Goal: Information Seeking & Learning: Learn about a topic

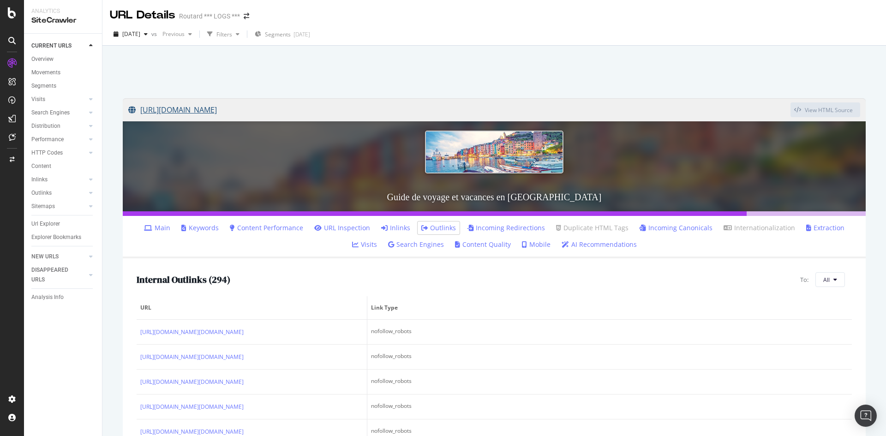
drag, startPoint x: 128, startPoint y: 91, endPoint x: 311, endPoint y: 117, distance: 184.5
click at [311, 117] on div "[URL][DOMAIN_NAME] View HTML Source Guide de voyage et vacances en [GEOGRAPHIC_…" at bounding box center [494, 319] width 761 height 461
copy link "[URL][DOMAIN_NAME]"
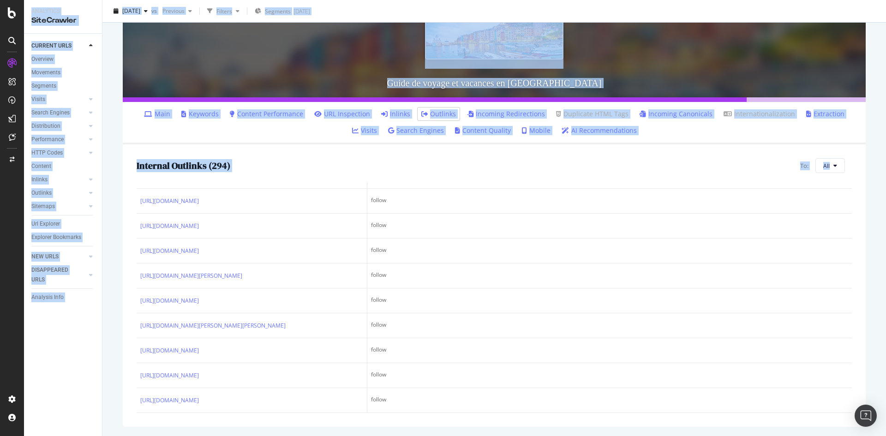
scroll to position [8814, 0]
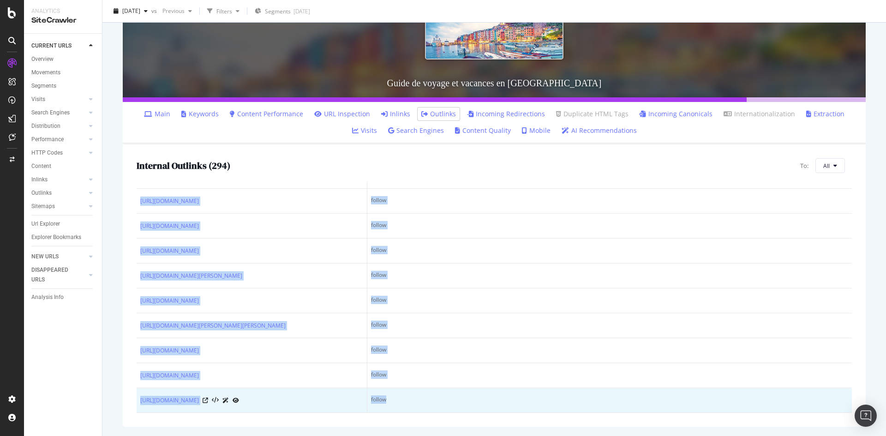
drag, startPoint x: 173, startPoint y: 195, endPoint x: 606, endPoint y: 406, distance: 481.5
copy table "Link Type [URL][DOMAIN_NAME][DOMAIN_NAME] nofollow_robots [URL][DOMAIN_NAME][DO…"
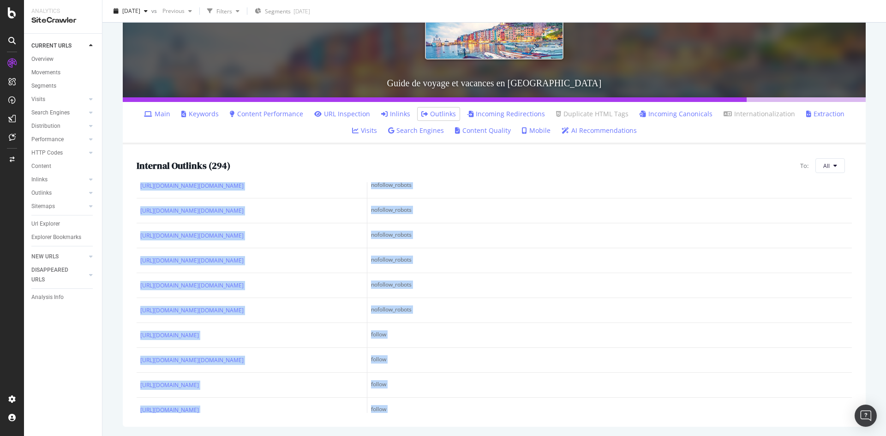
scroll to position [0, 0]
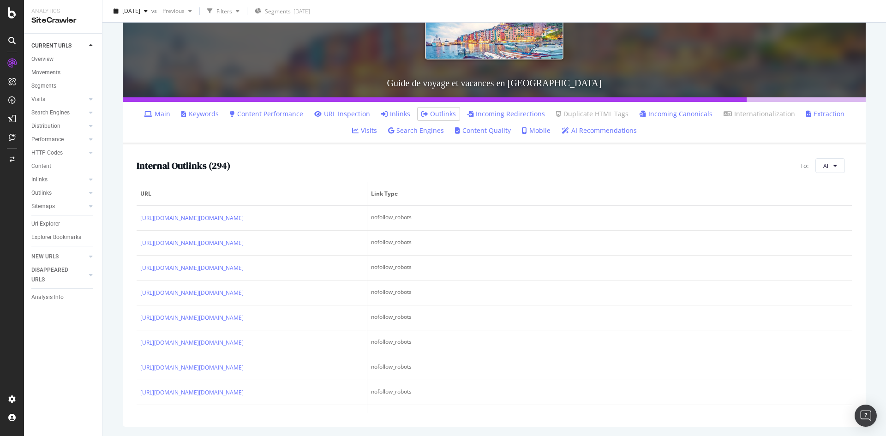
click at [806, 114] on link "Extraction" at bounding box center [825, 113] width 38 height 9
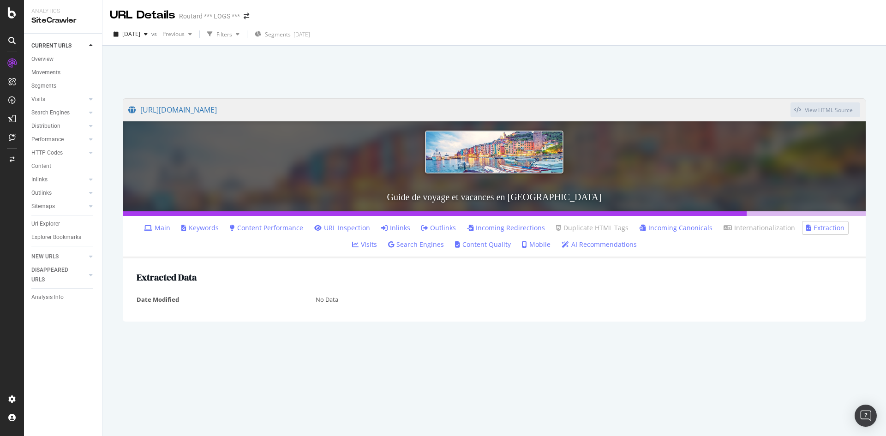
click at [399, 245] on link "Search Engines" at bounding box center [416, 244] width 56 height 9
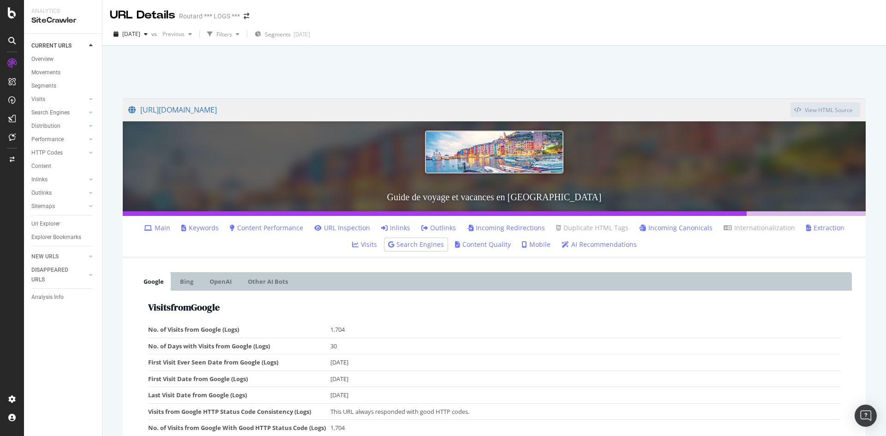
click at [421, 228] on link "Outlinks" at bounding box center [438, 227] width 35 height 9
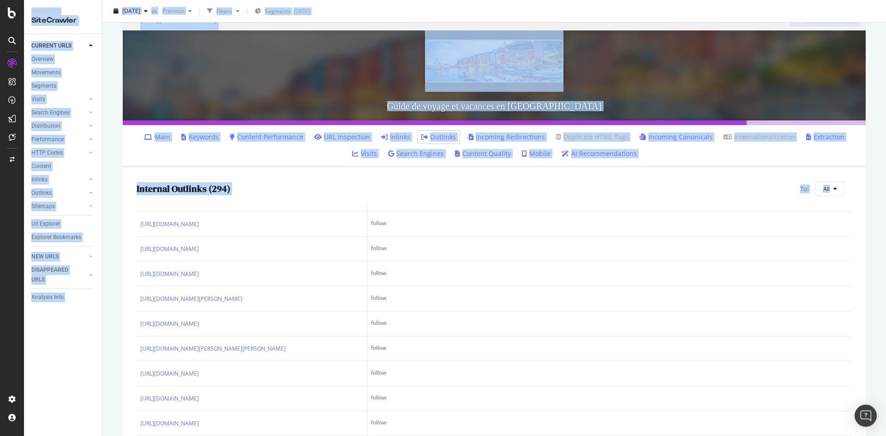
scroll to position [114, 0]
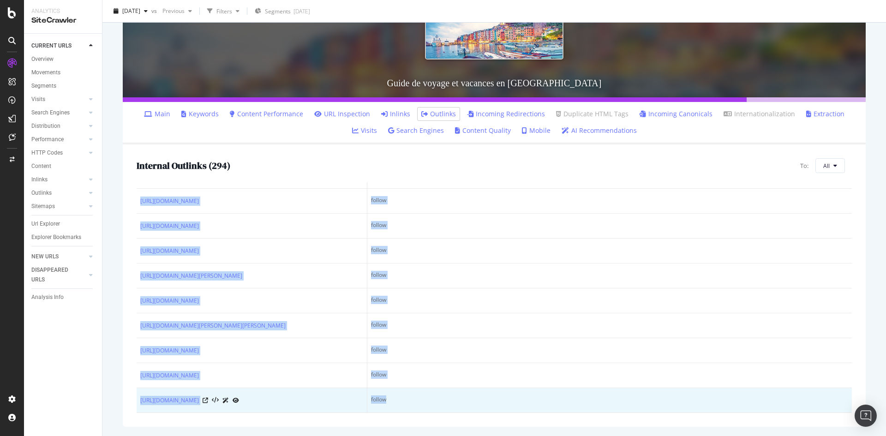
drag, startPoint x: 129, startPoint y: 288, endPoint x: 396, endPoint y: 391, distance: 286.9
click at [398, 392] on div "Internal Outlinks ( 294 ) To: All URL Link Type [URL][DOMAIN_NAME][DOMAIN_NAME]…" at bounding box center [494, 285] width 743 height 282
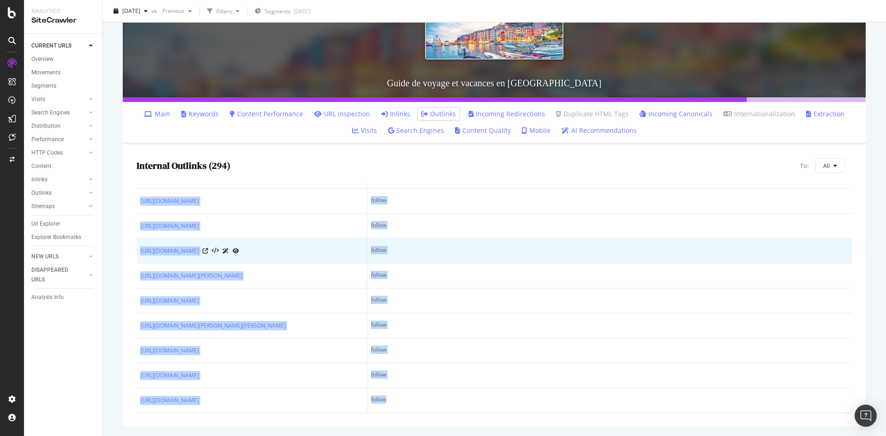
scroll to position [8537, 0]
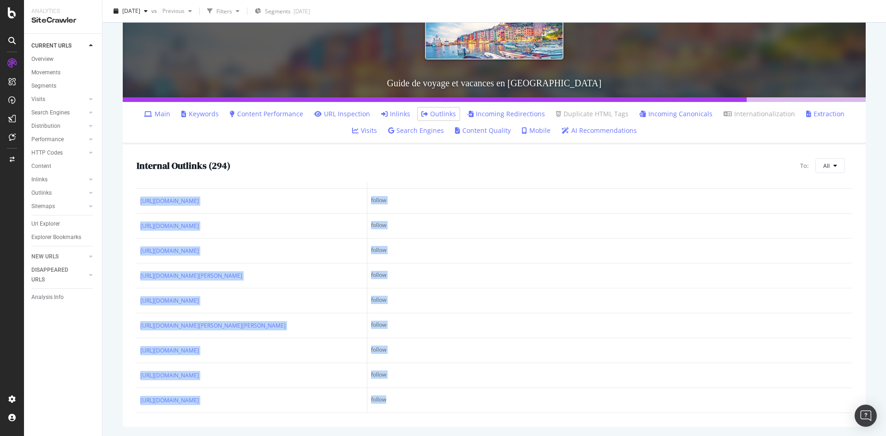
copy table "URL Link Type [URL][DOMAIN_NAME][DOMAIN_NAME] nofollow_robots [URL][DOMAIN_NAME…"
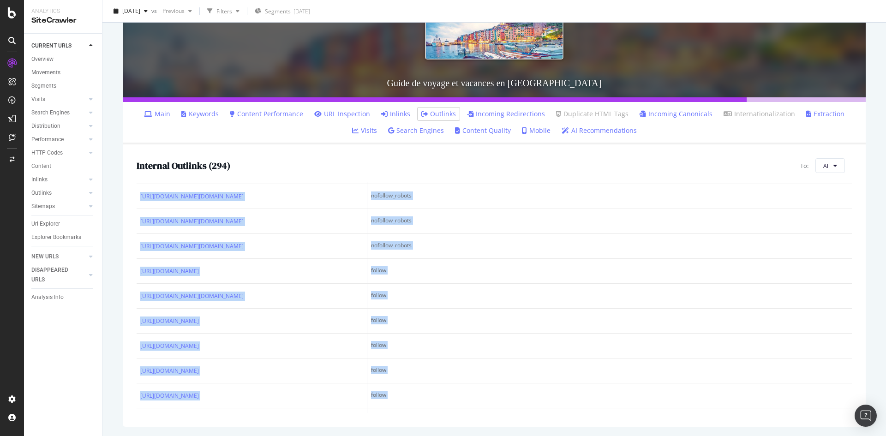
scroll to position [0, 0]
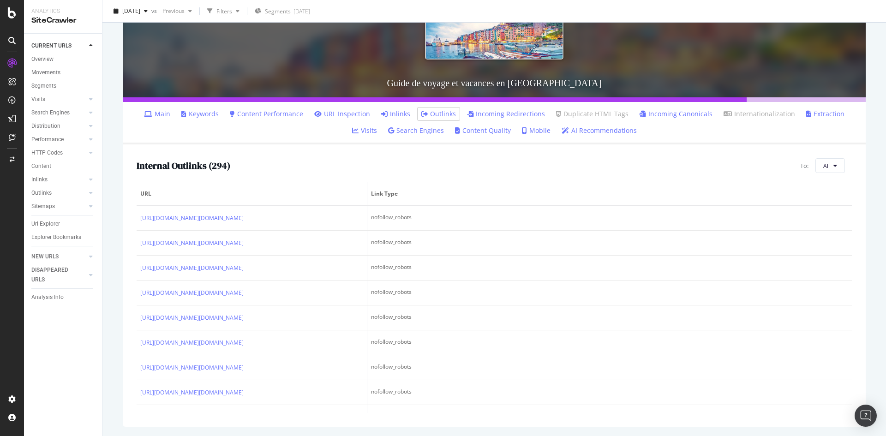
click at [293, 130] on ul "Main Keywords Content Performance URL Inspection Inlinks Outlinks Incoming Redi…" at bounding box center [494, 123] width 743 height 42
click at [264, 115] on link "Content Performance" at bounding box center [266, 113] width 73 height 9
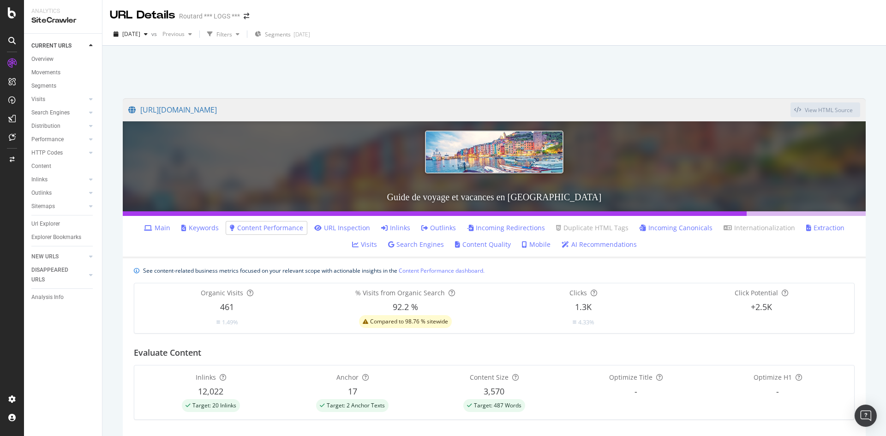
click at [490, 228] on link "Incoming Redirections" at bounding box center [506, 227] width 78 height 9
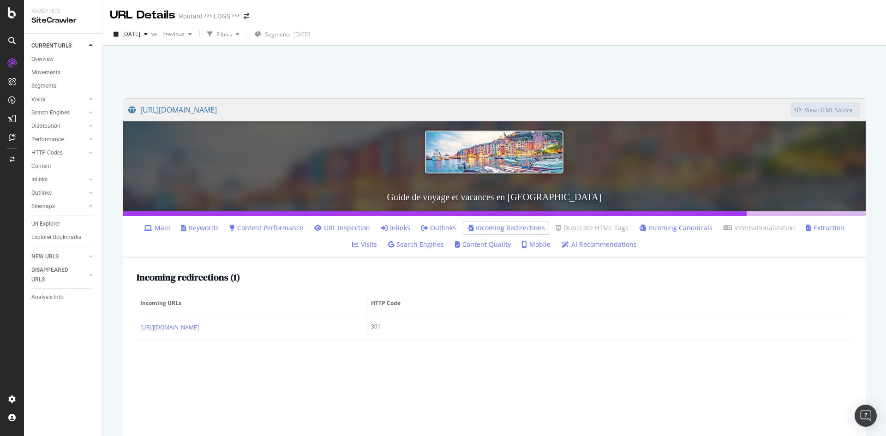
click at [470, 245] on link "Content Quality" at bounding box center [483, 244] width 56 height 9
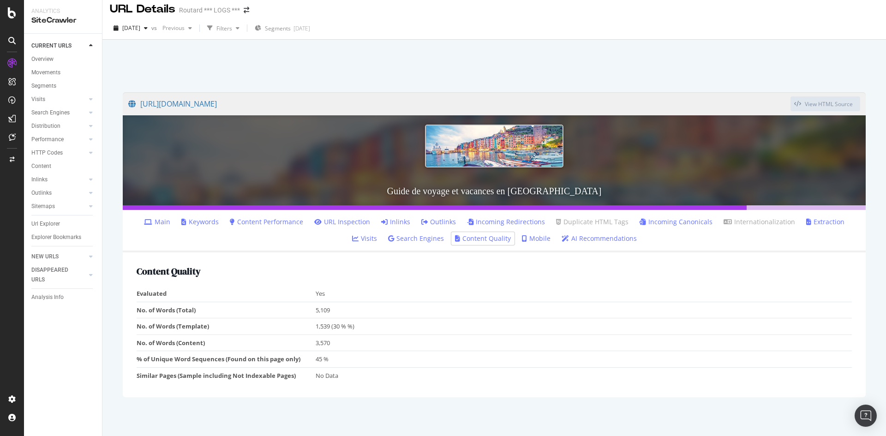
scroll to position [9, 0]
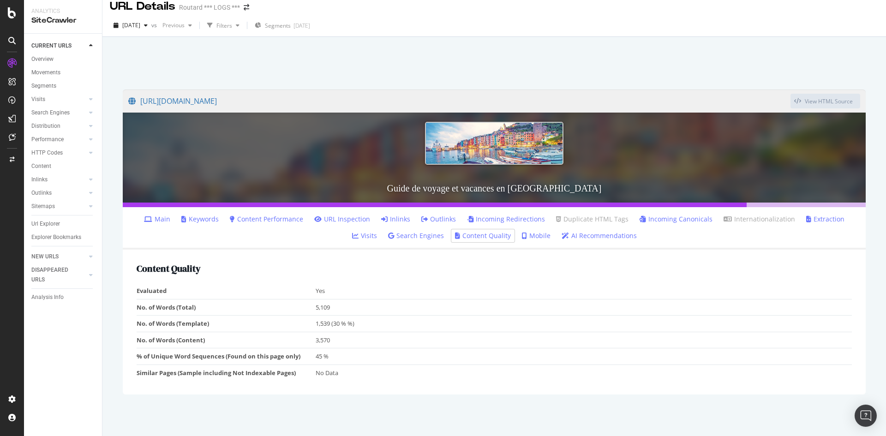
click at [421, 221] on link "Outlinks" at bounding box center [438, 219] width 35 height 9
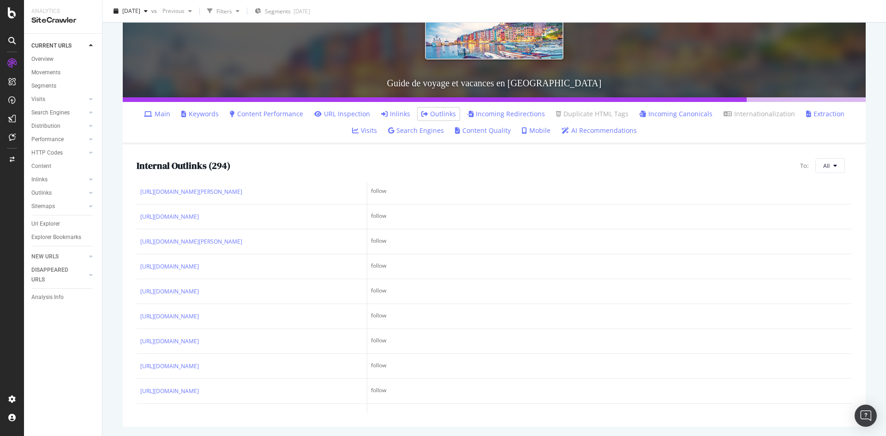
scroll to position [3045, 0]
